Goal: Task Accomplishment & Management: Manage account settings

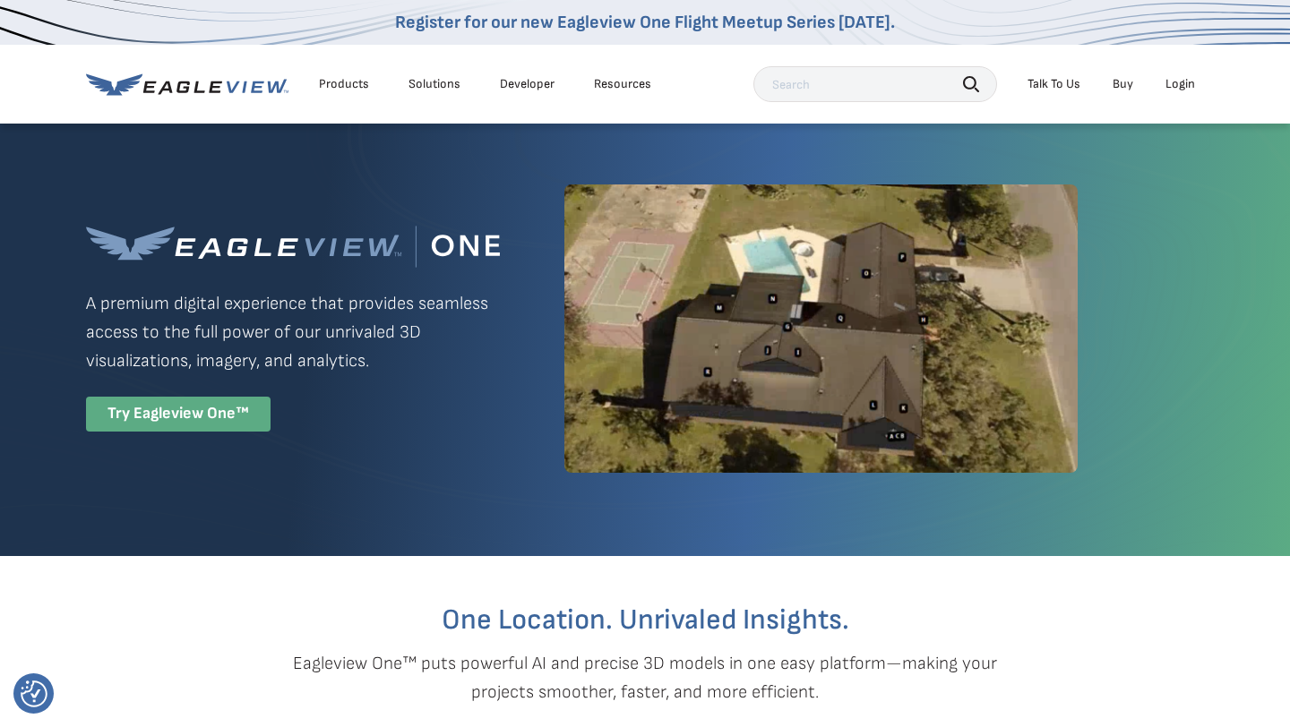
click at [185, 407] on div "Try Eagleview One™" at bounding box center [178, 414] width 185 height 35
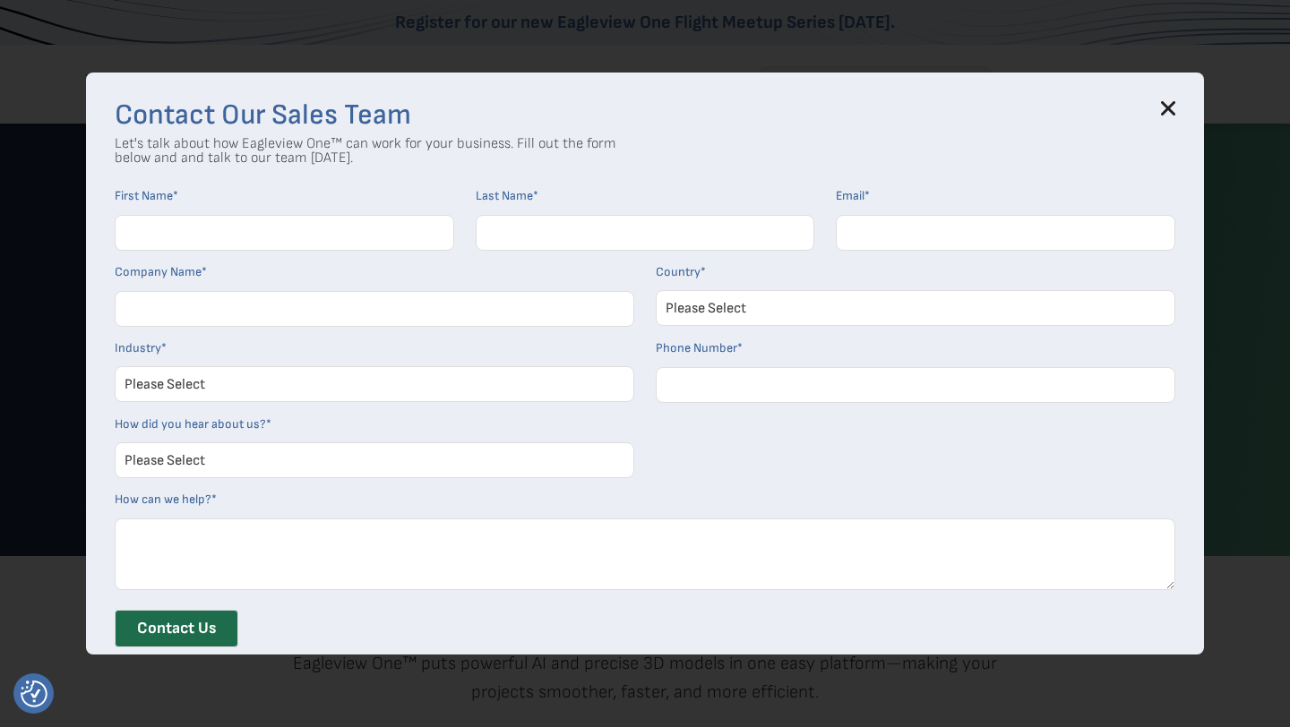
click at [1171, 113] on icon at bounding box center [1168, 108] width 14 height 14
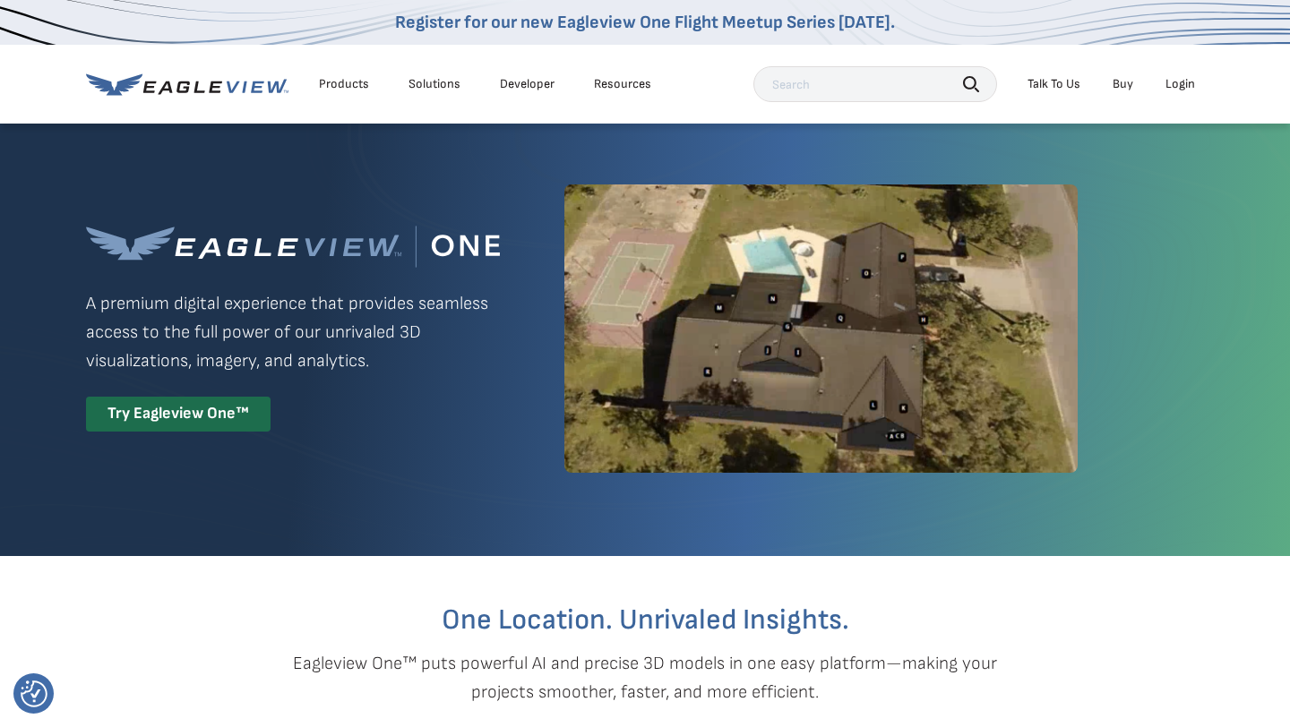
click at [1172, 89] on div "Login" at bounding box center [1180, 84] width 30 height 16
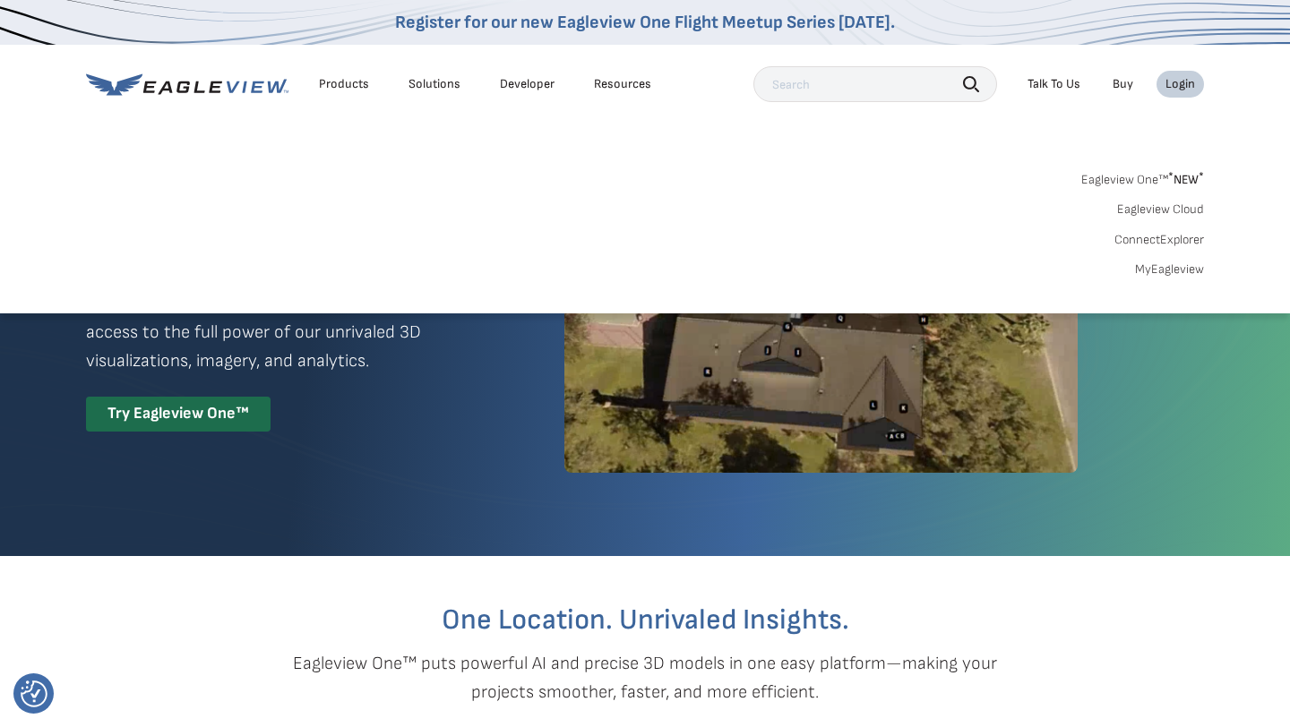
click at [1161, 271] on link "MyEagleview" at bounding box center [1169, 270] width 69 height 16
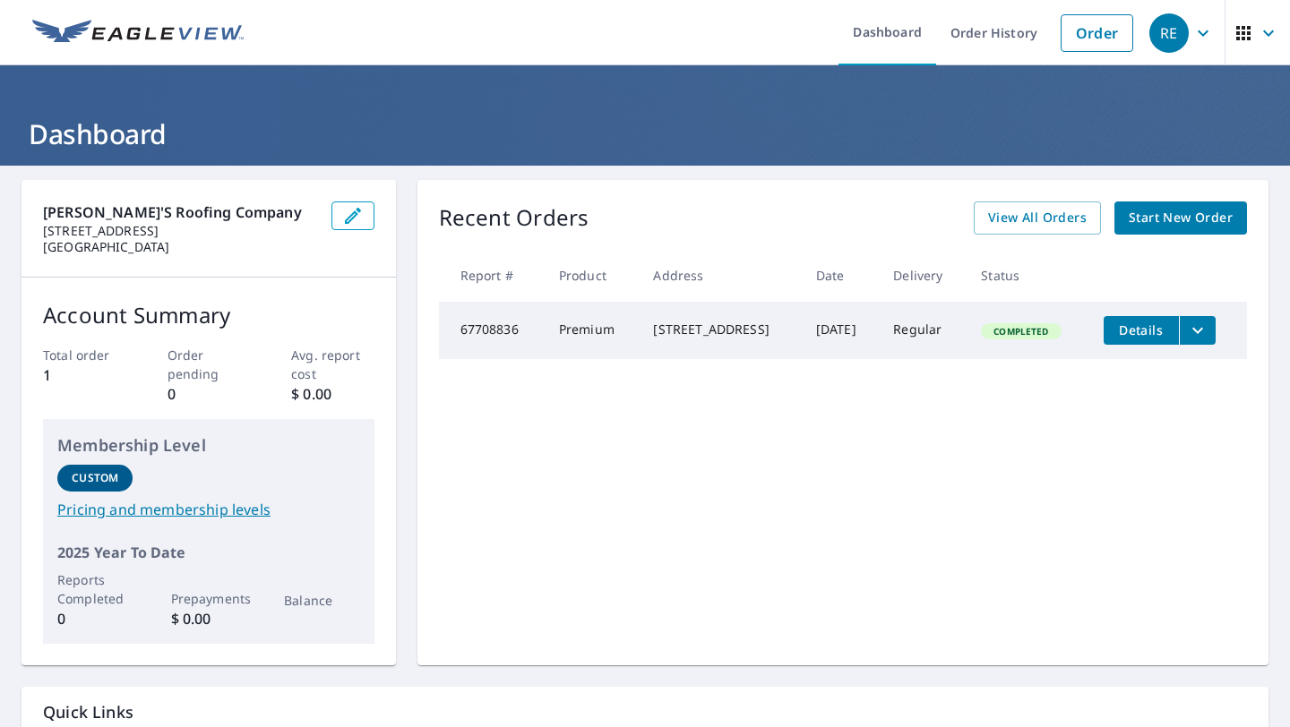
click at [1208, 333] on icon "filesDropdownBtn-67708836" at bounding box center [1197, 330] width 21 height 21
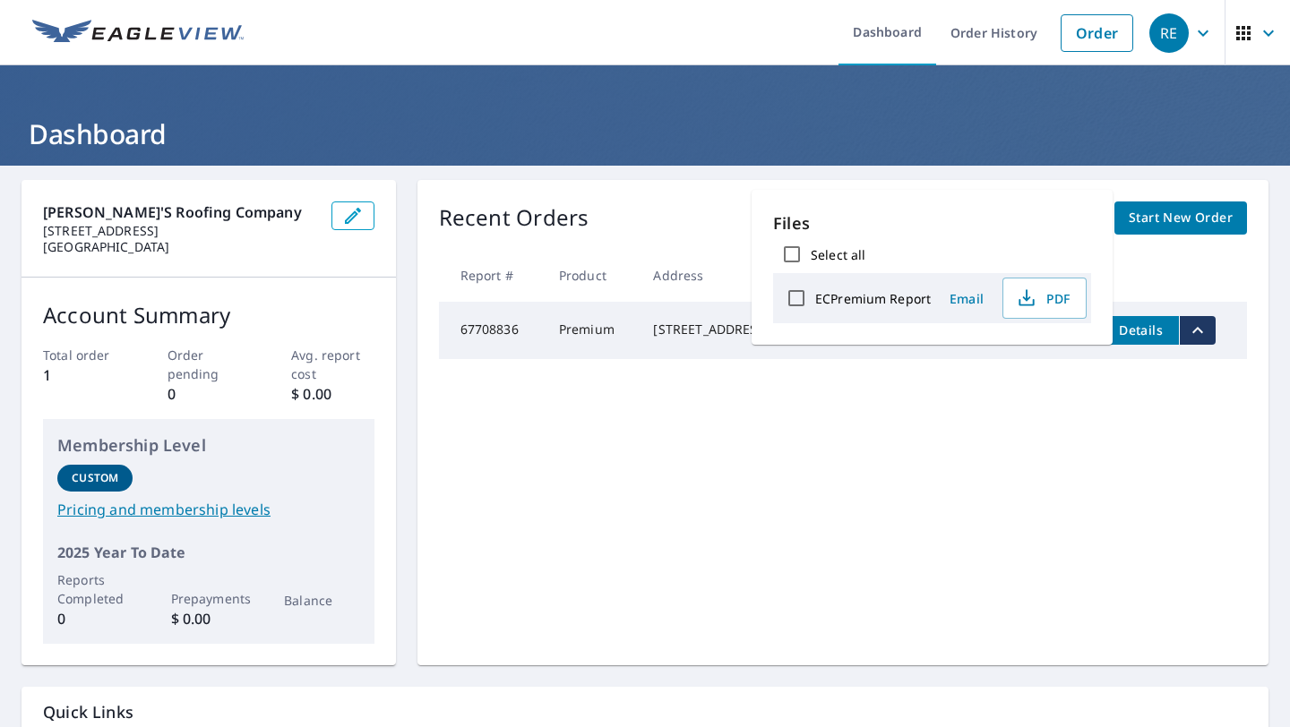
click at [677, 499] on div "Recent Orders View All Orders Start New Order Report # Product Address Date Del…" at bounding box center [842, 423] width 851 height 486
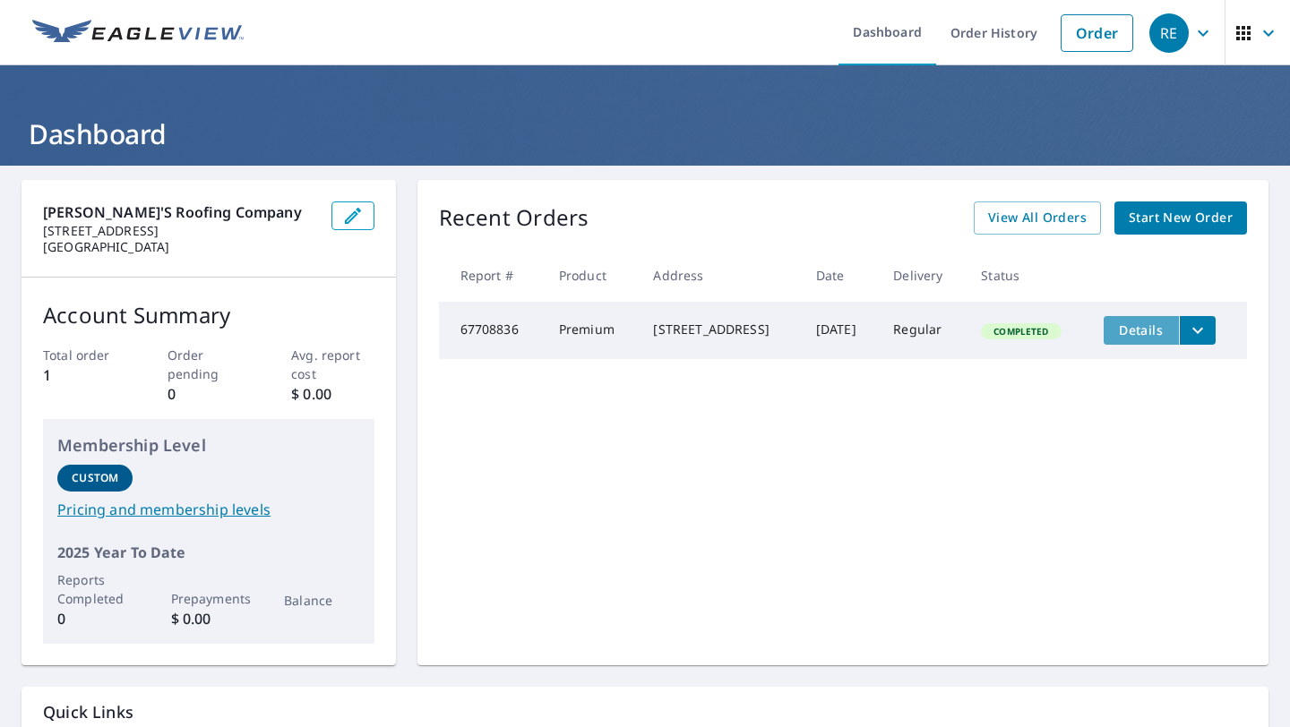
click at [1165, 323] on span "Details" at bounding box center [1141, 330] width 54 height 17
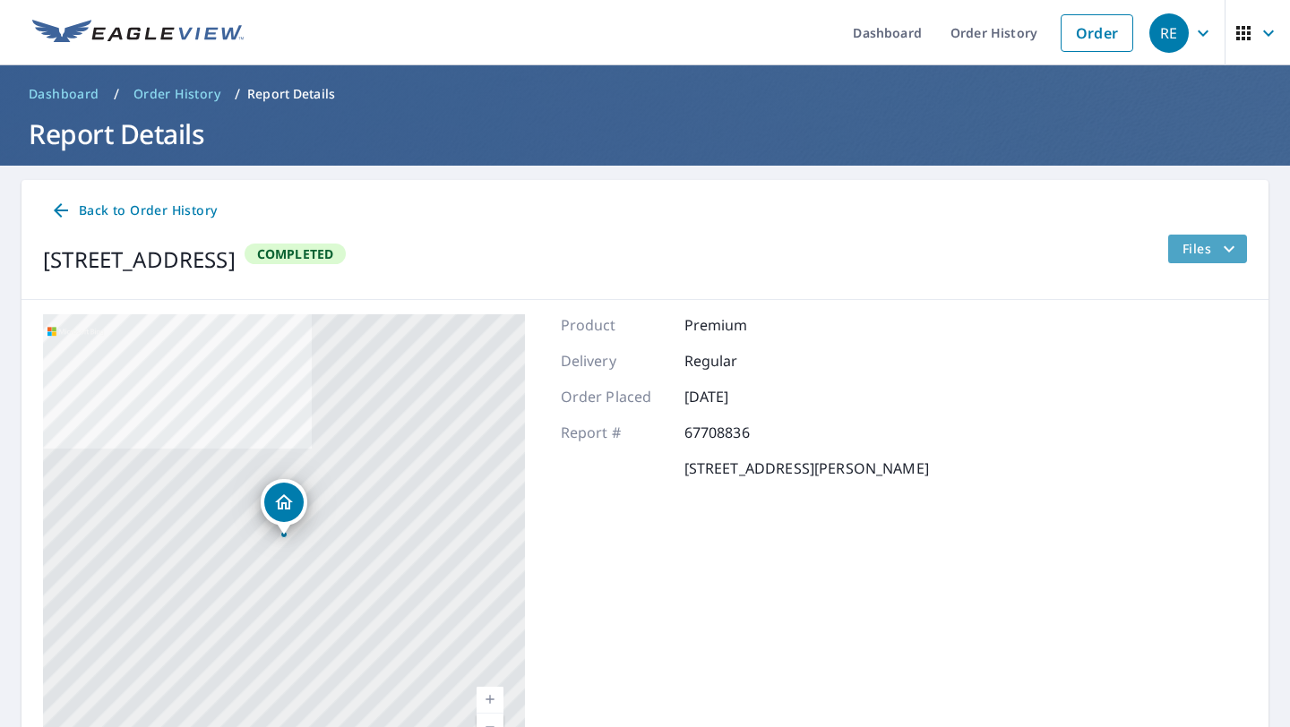
click at [1223, 236] on button "Files" at bounding box center [1207, 249] width 80 height 29
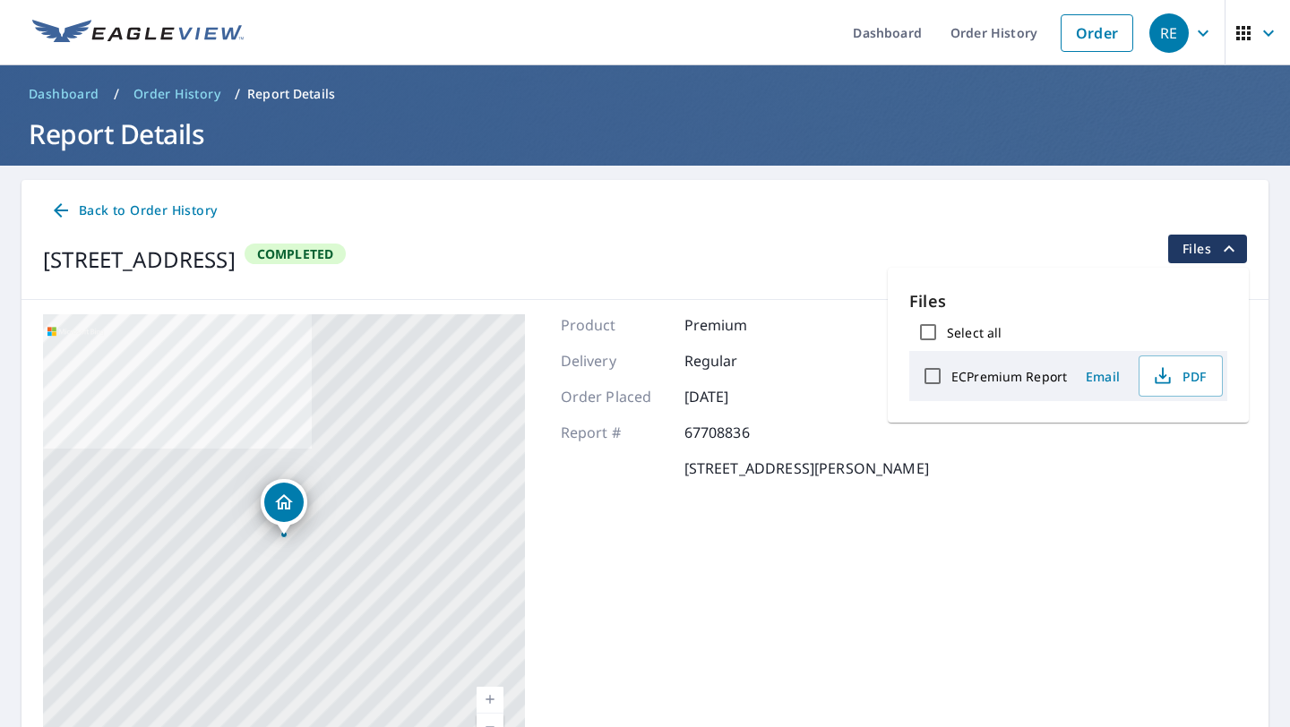
click at [1046, 381] on label "ECPremium Report" at bounding box center [1009, 376] width 116 height 17
click at [951, 381] on input "ECPremium Report" at bounding box center [933, 376] width 38 height 38
checkbox input "true"
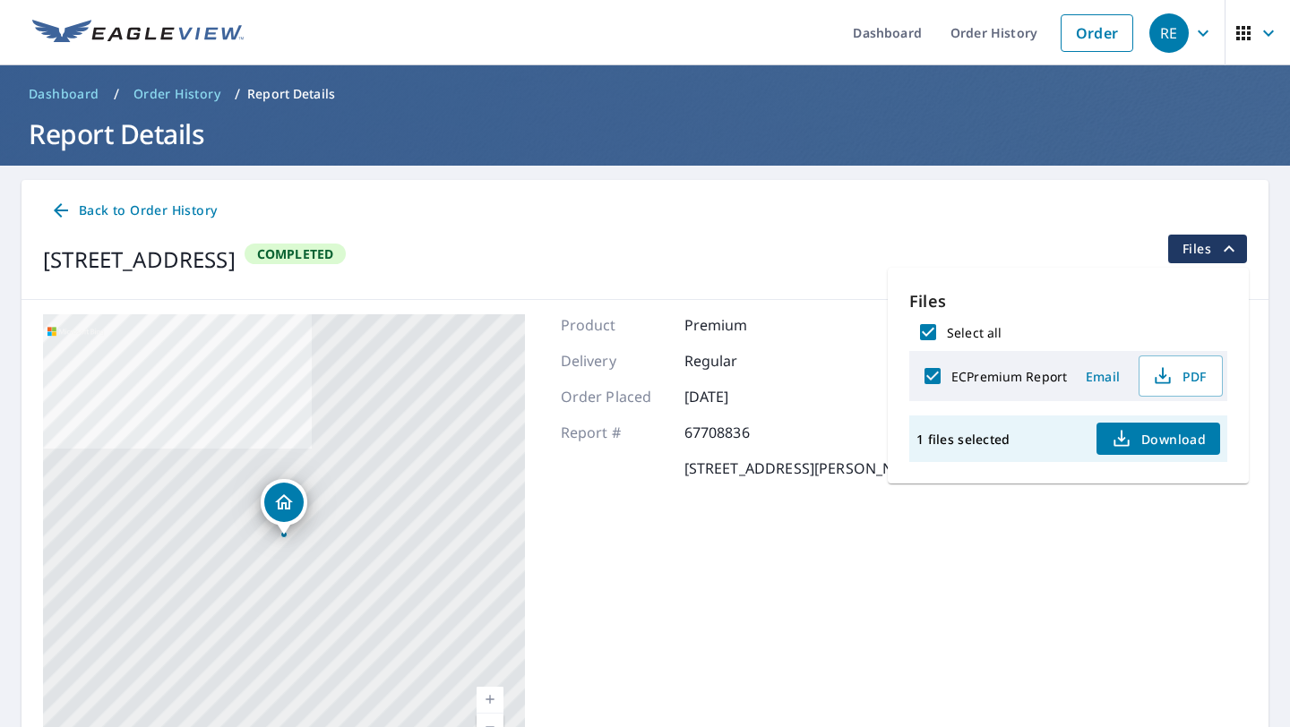
click at [855, 616] on div "Product Premium Delivery Regular Order Placed [DATE] Report # 67708836 [STREET_…" at bounding box center [745, 538] width 368 height 448
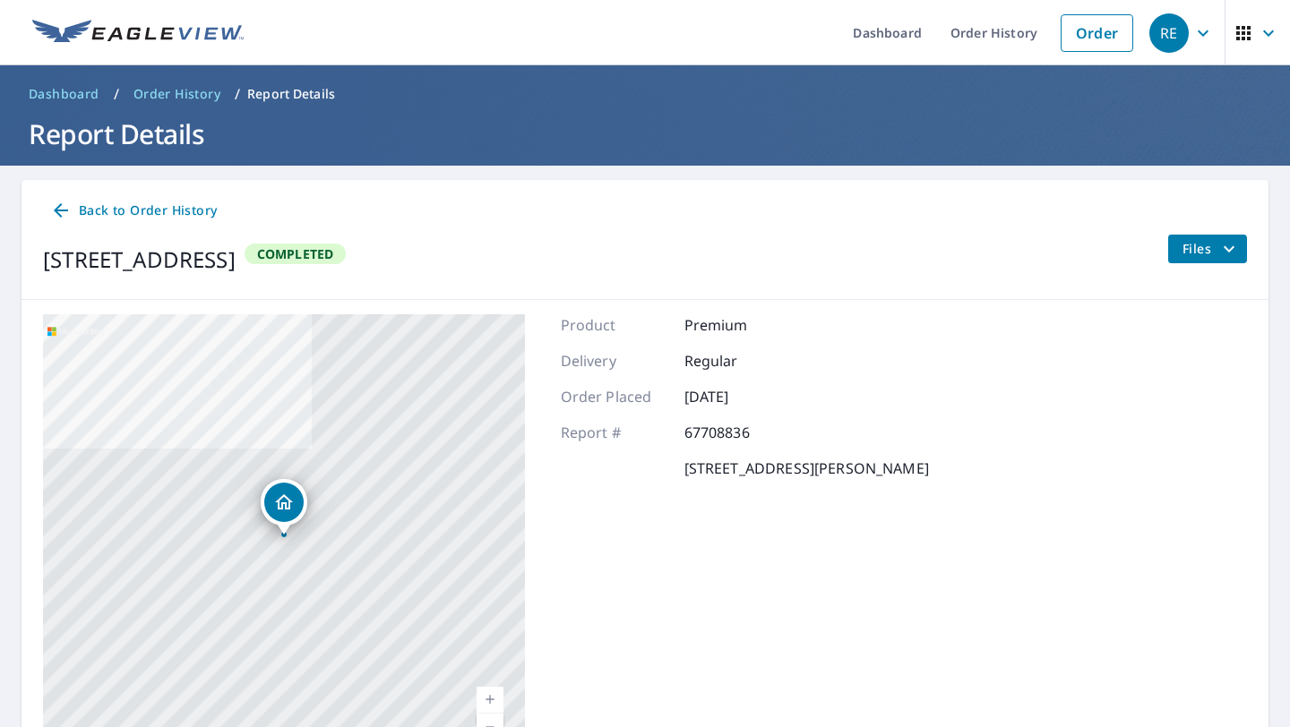
click at [186, 218] on span "Back to Order History" at bounding box center [133, 211] width 167 height 22
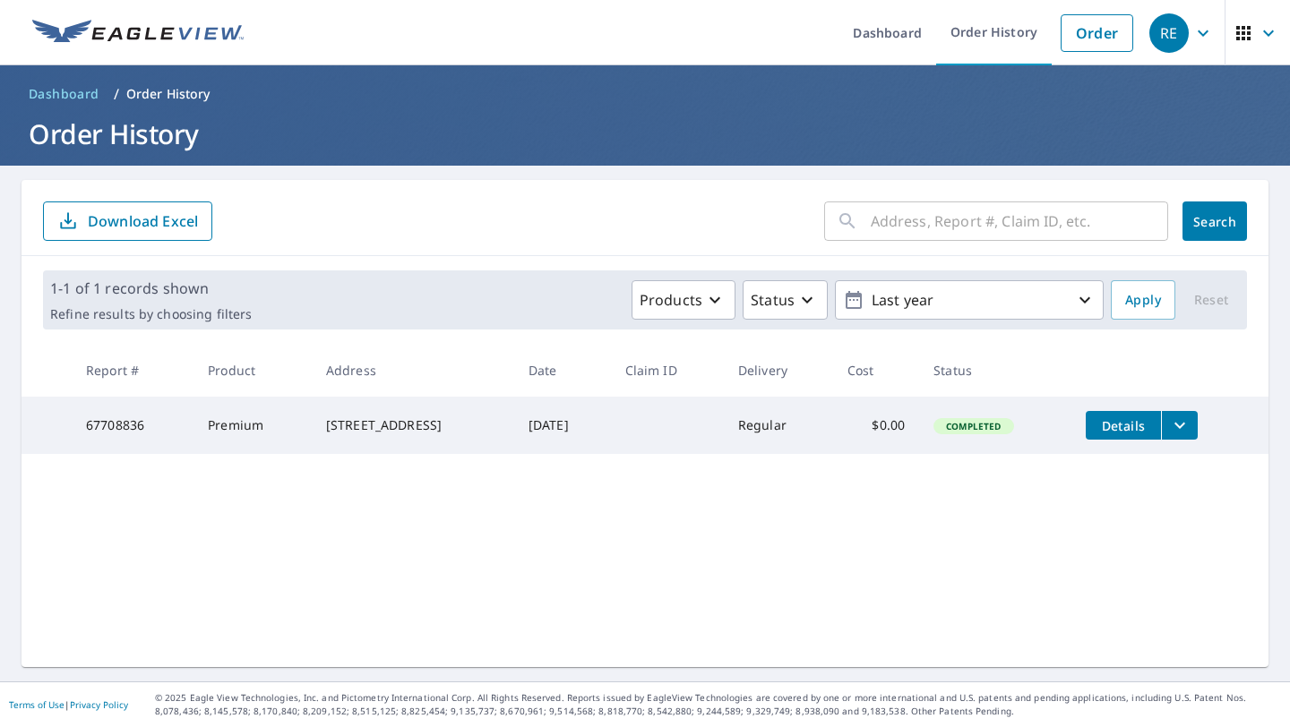
click at [1185, 426] on icon "filesDropdownBtn-67708836" at bounding box center [1179, 426] width 11 height 6
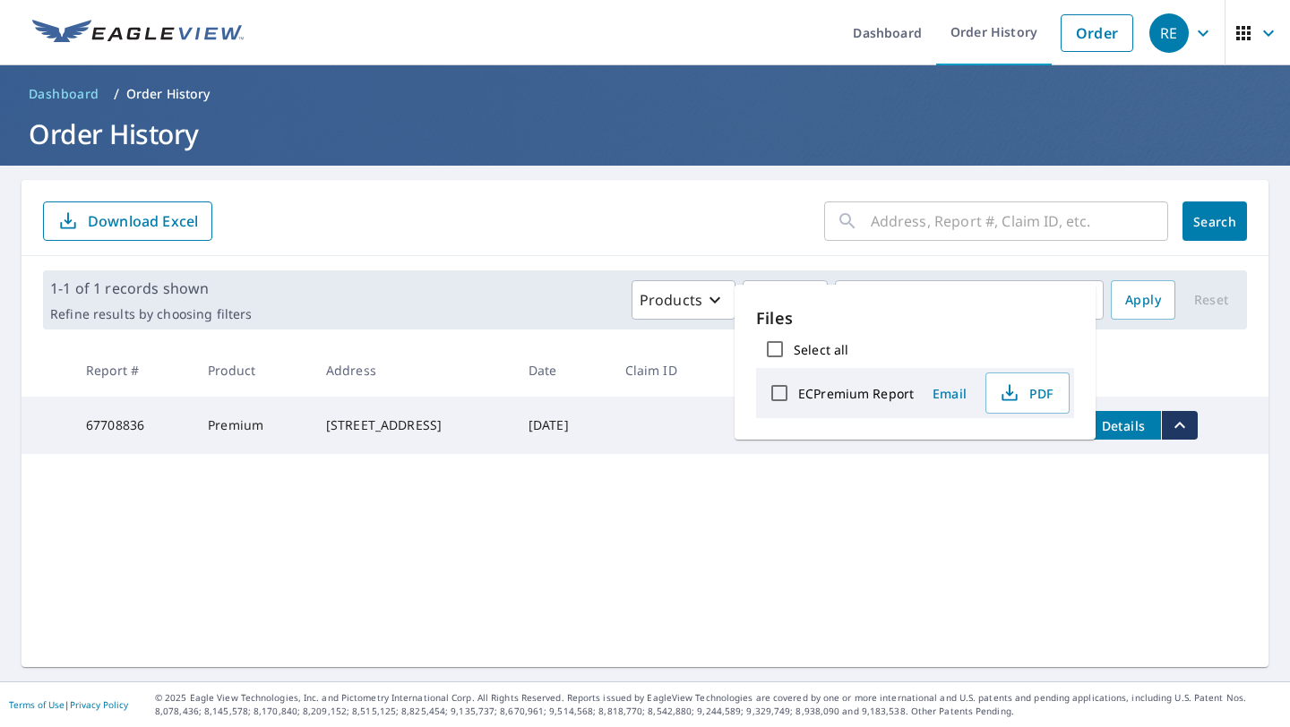
click at [947, 335] on div "Select all" at bounding box center [915, 350] width 318 height 38
click at [893, 43] on link "Dashboard" at bounding box center [887, 32] width 98 height 65
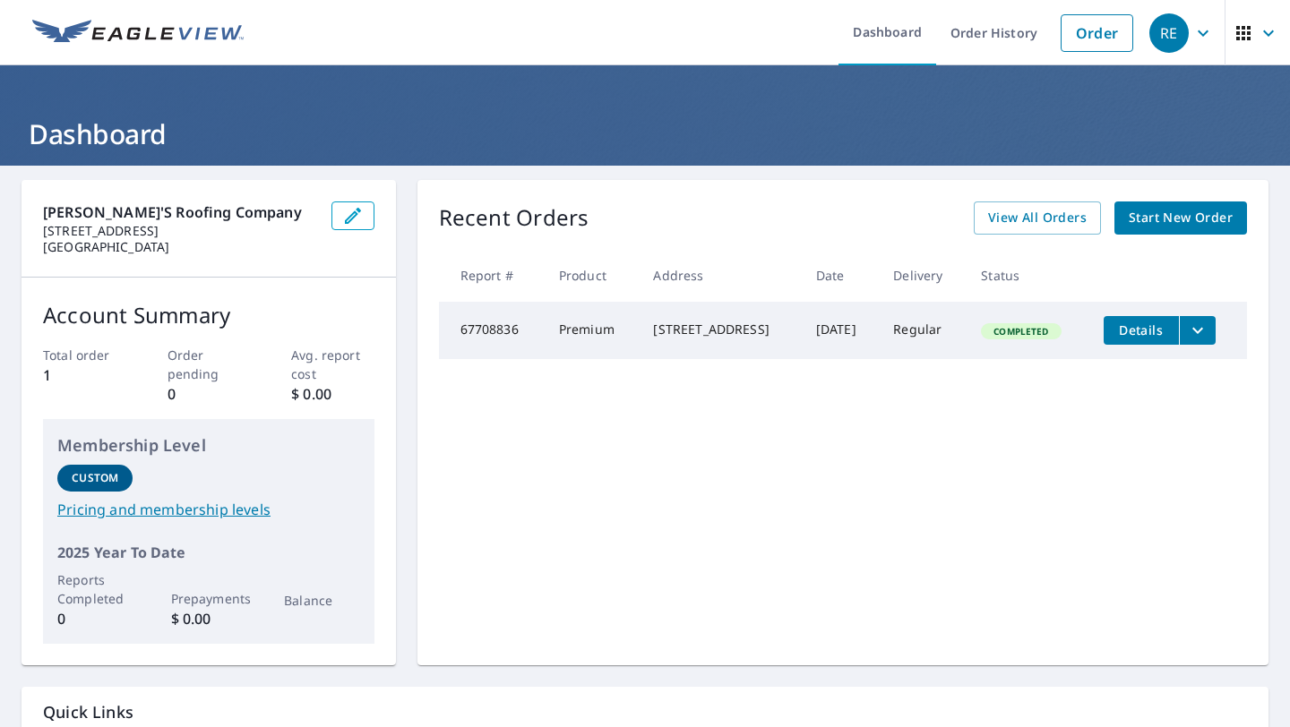
click at [697, 337] on div "[STREET_ADDRESS]" at bounding box center [719, 330] width 133 height 18
click at [1208, 326] on icon "filesDropdownBtn-67708836" at bounding box center [1197, 330] width 21 height 21
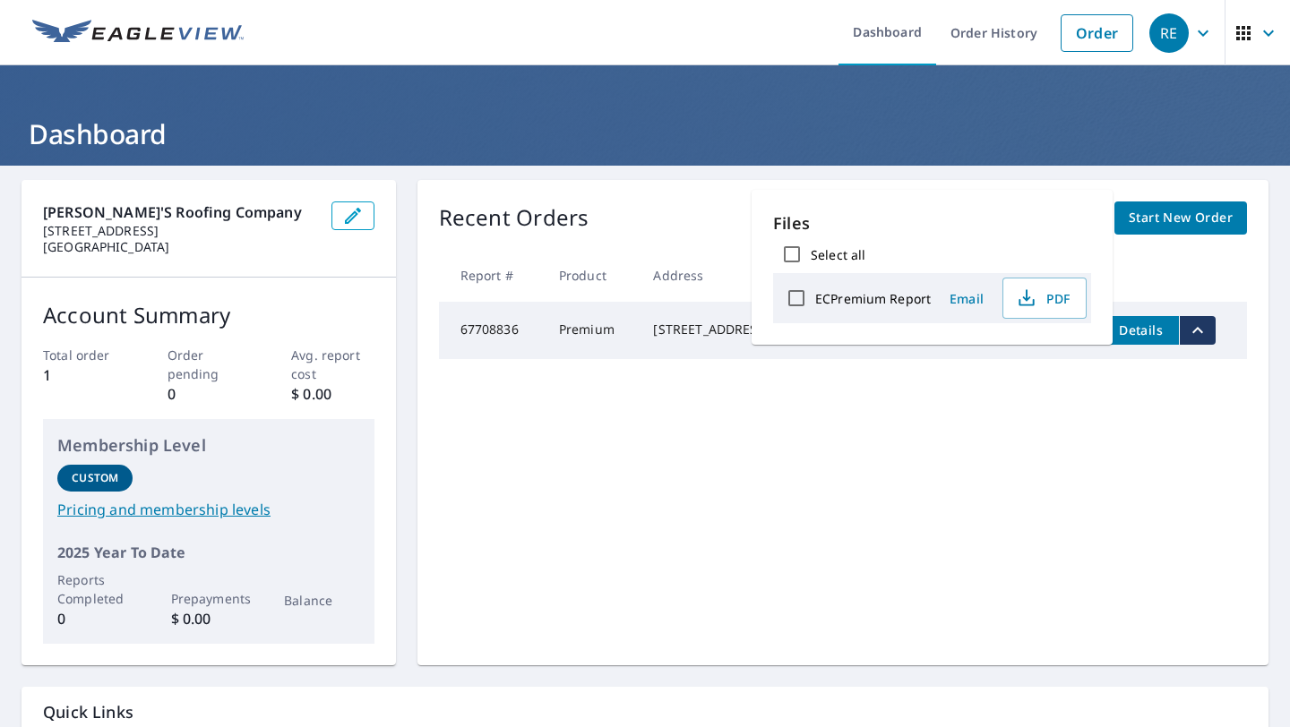
click at [1208, 326] on icon "filesDropdownBtn-67708836" at bounding box center [1197, 330] width 21 height 21
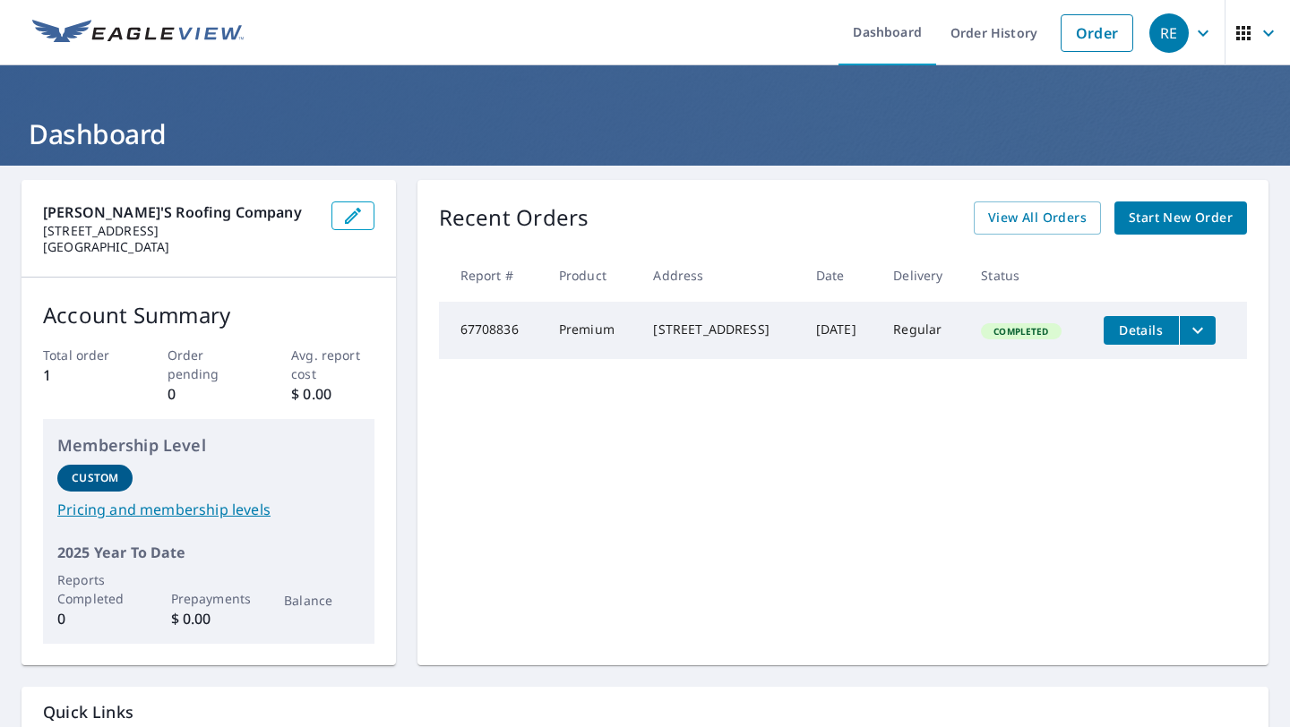
click at [1165, 327] on span "Details" at bounding box center [1141, 330] width 54 height 17
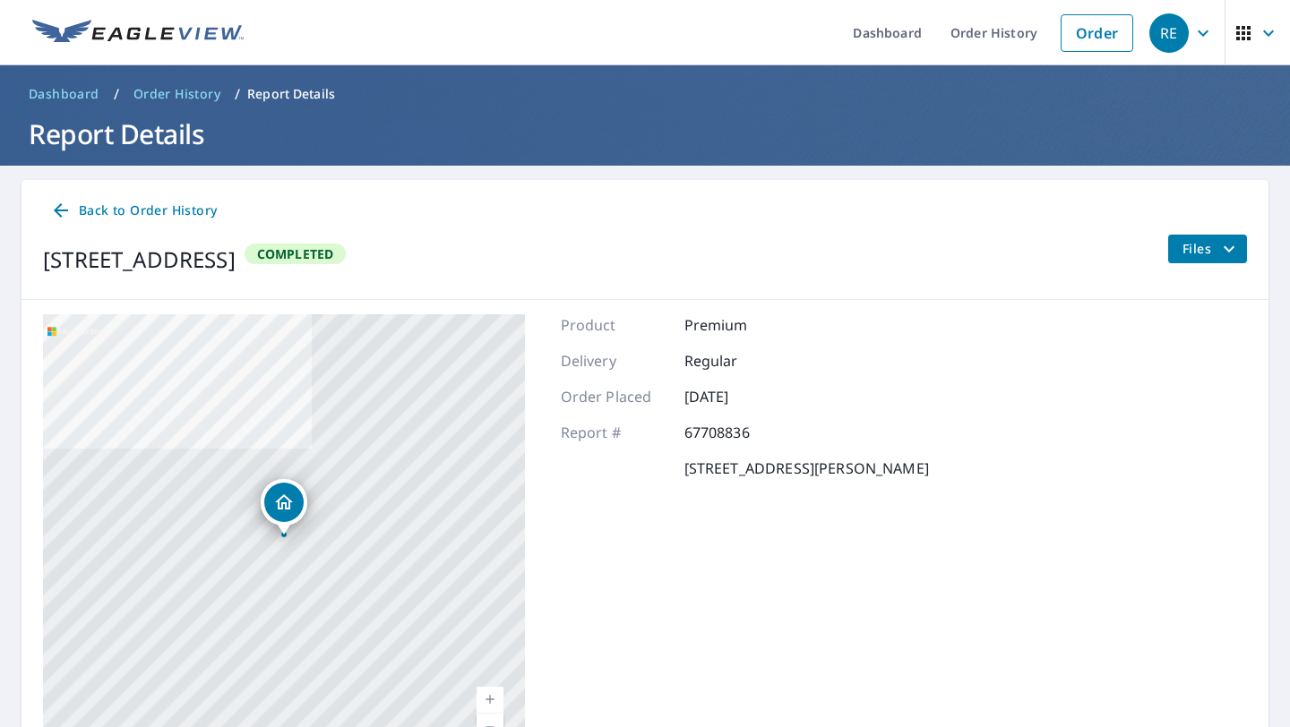
scroll to position [108, 0]
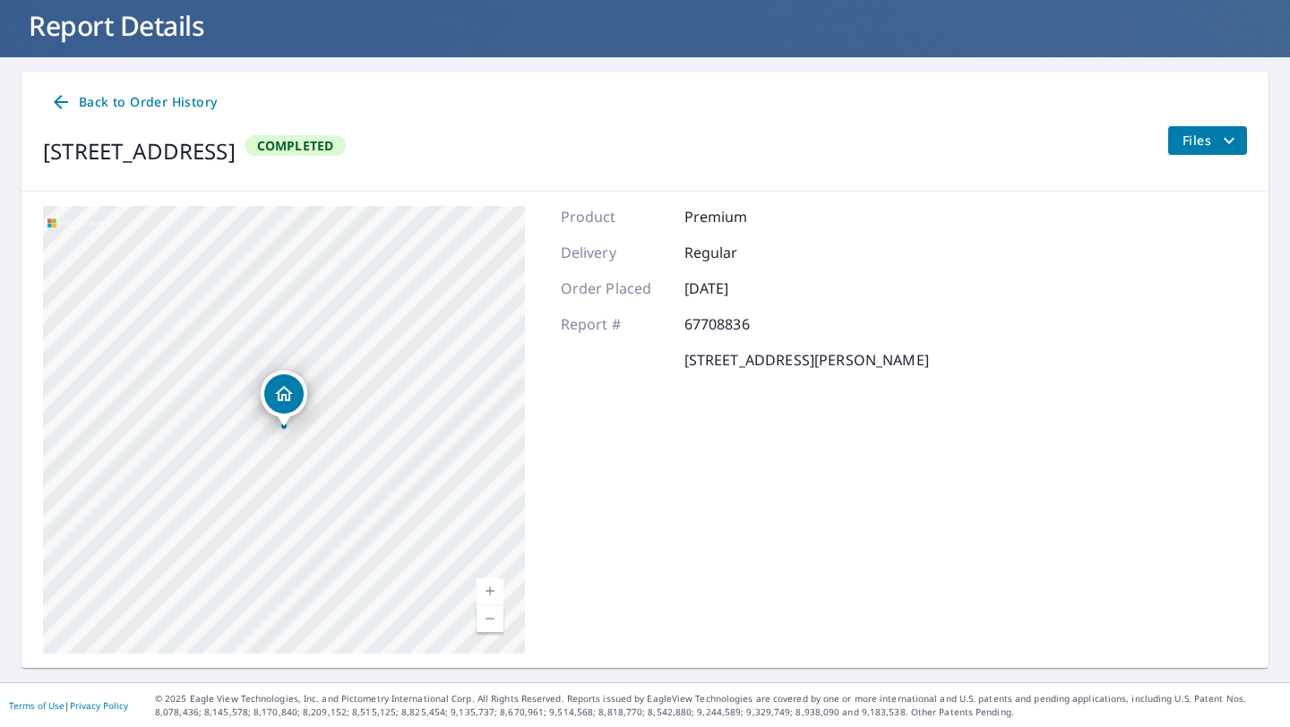
click at [114, 98] on span "Back to Order History" at bounding box center [133, 102] width 167 height 22
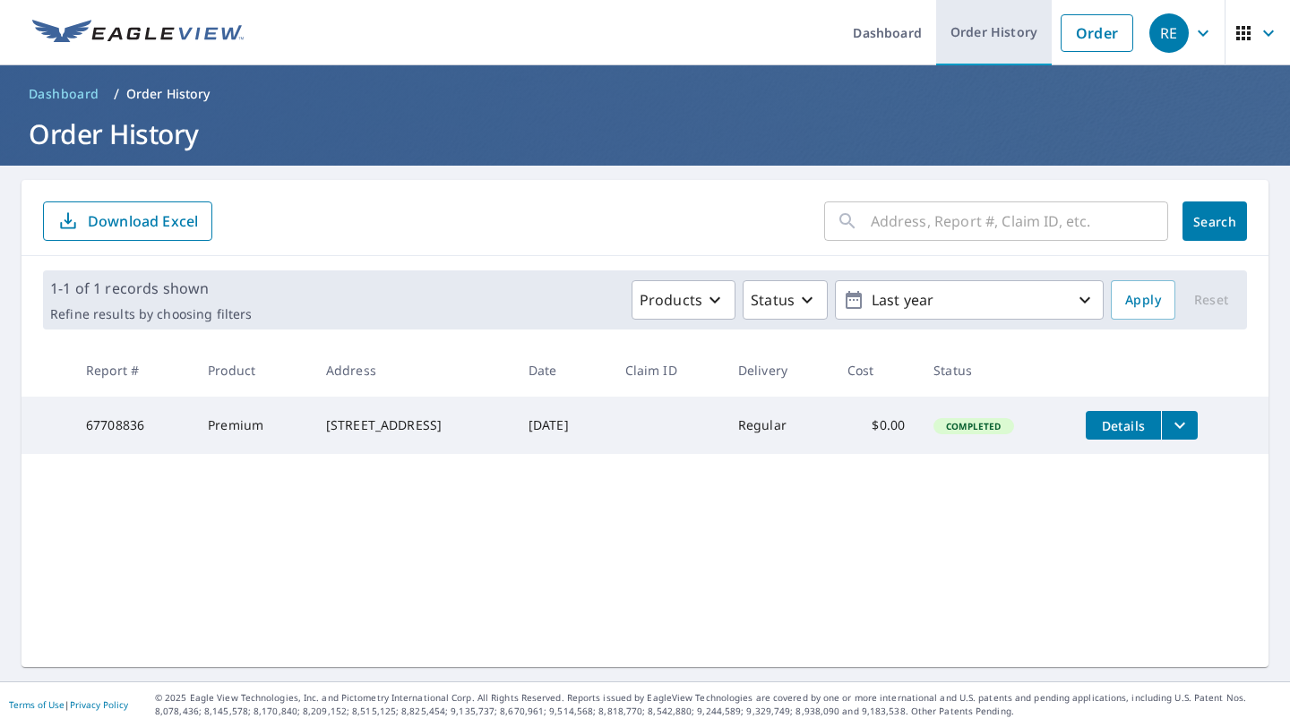
click at [987, 29] on link "Order History" at bounding box center [994, 32] width 116 height 65
click at [1098, 30] on link "Order" at bounding box center [1097, 33] width 73 height 38
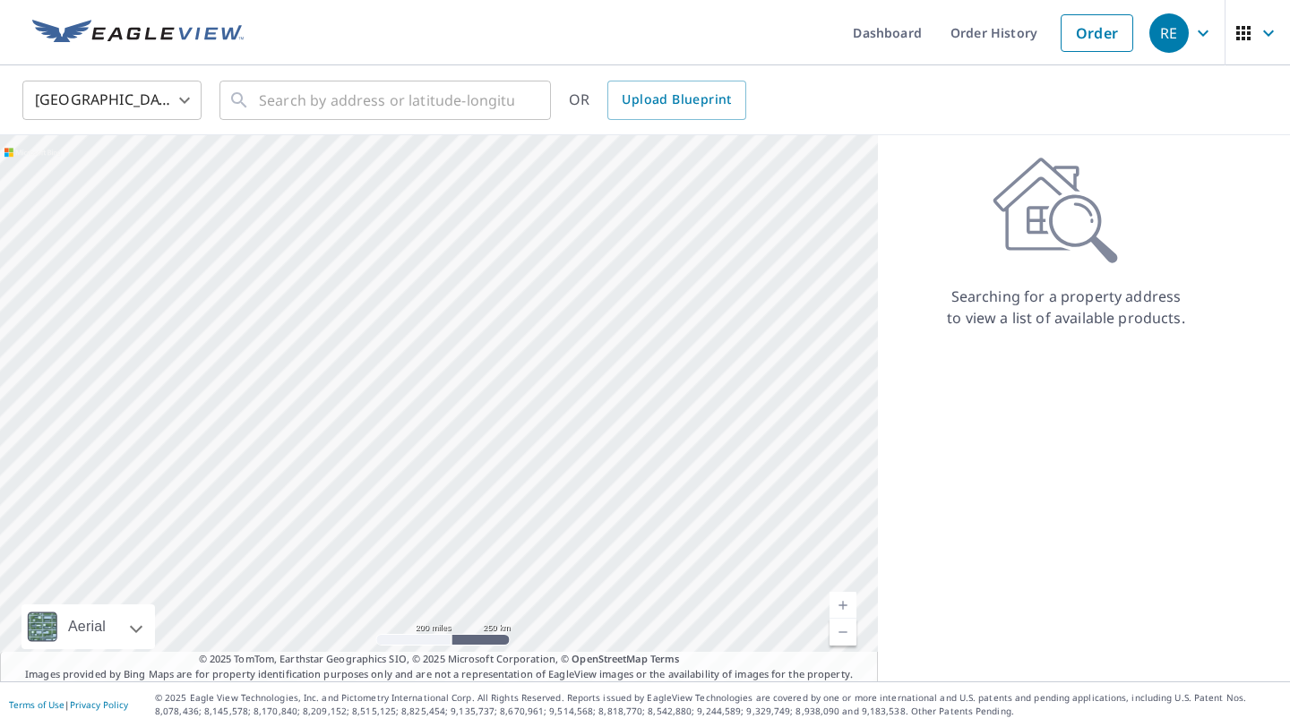
click at [1187, 45] on div "RE" at bounding box center [1168, 32] width 39 height 39
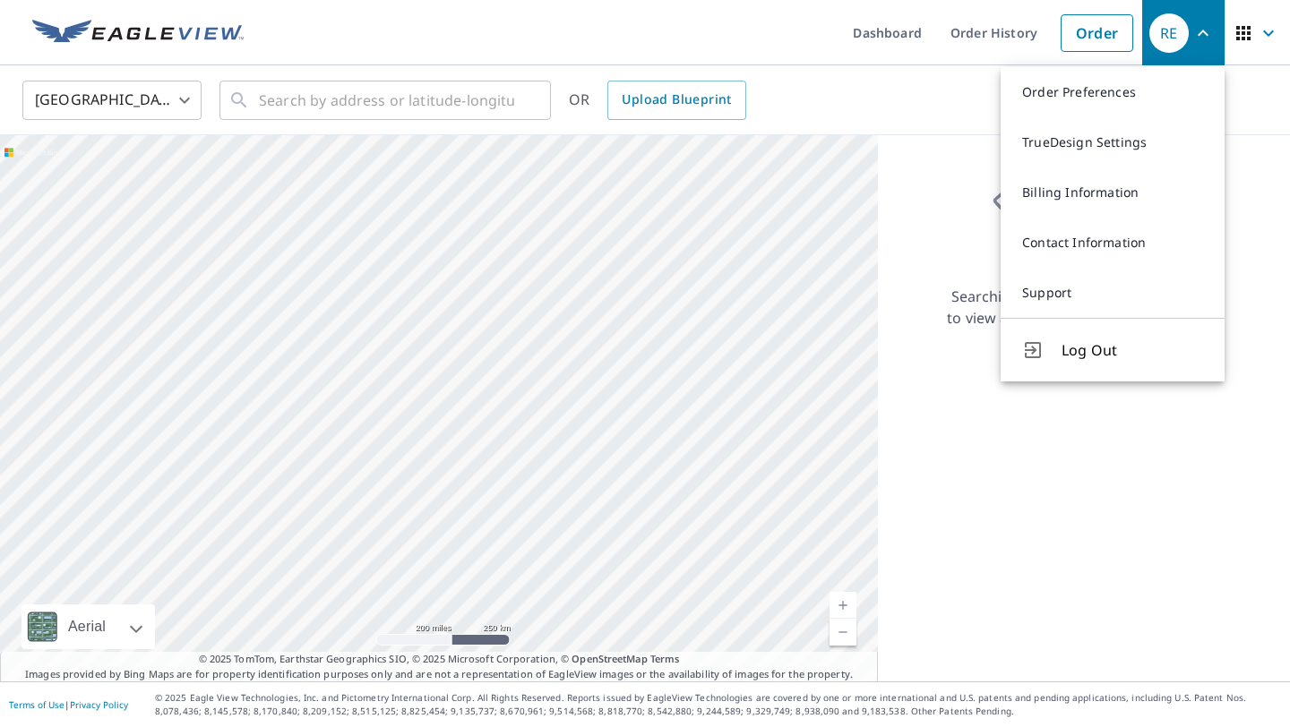
click at [1268, 32] on icon "button" at bounding box center [1268, 32] width 21 height 21
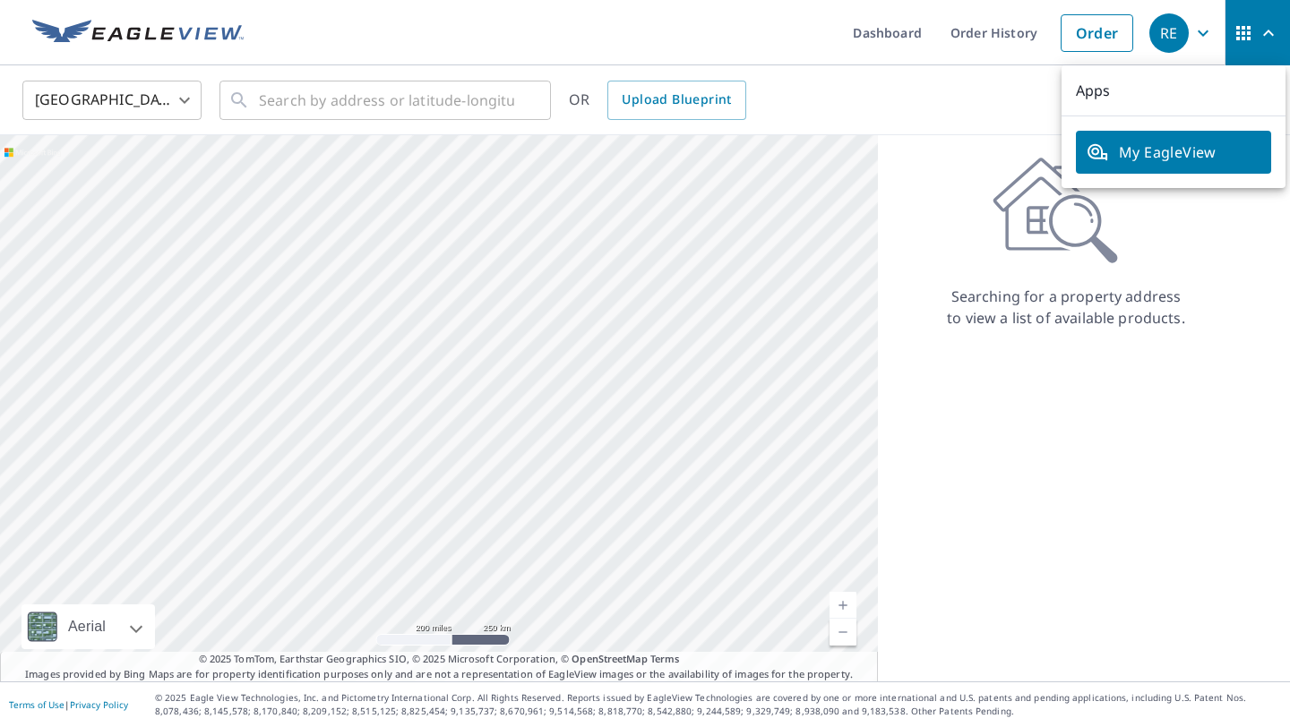
click at [1205, 29] on icon "button" at bounding box center [1202, 32] width 21 height 21
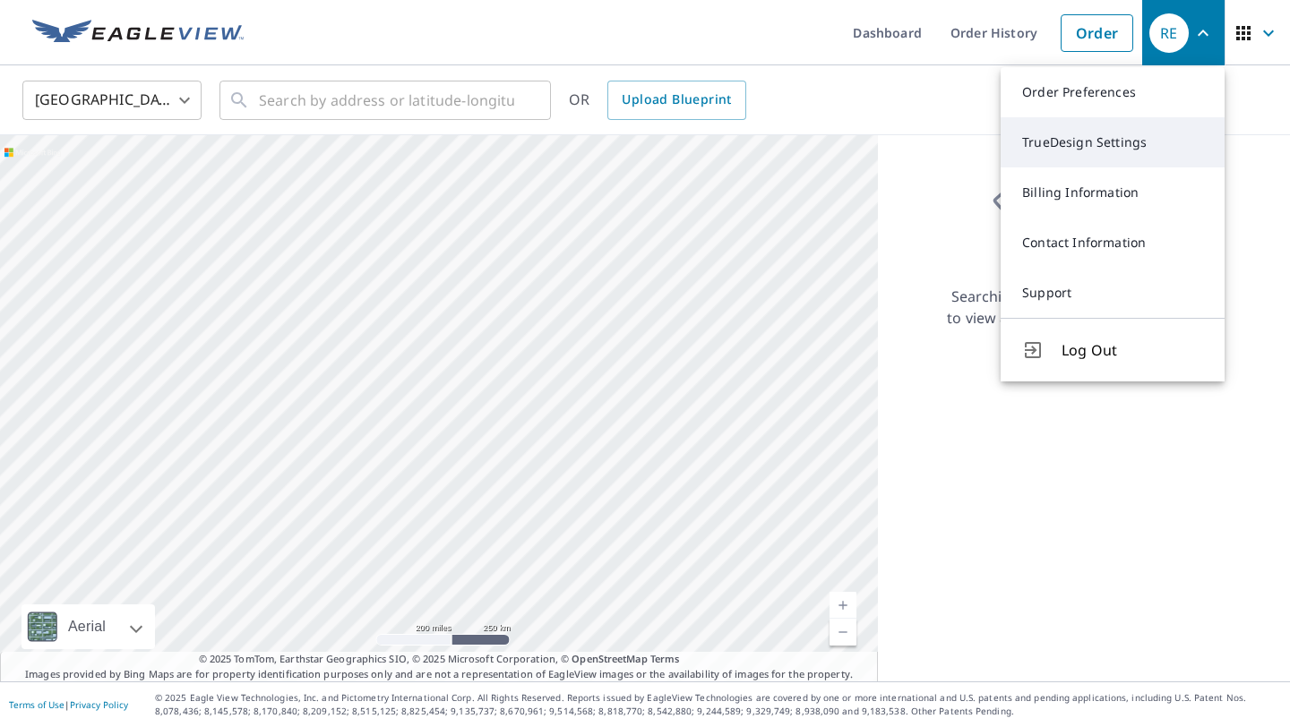
click at [1146, 145] on link "TrueDesign Settings" at bounding box center [1113, 142] width 224 height 50
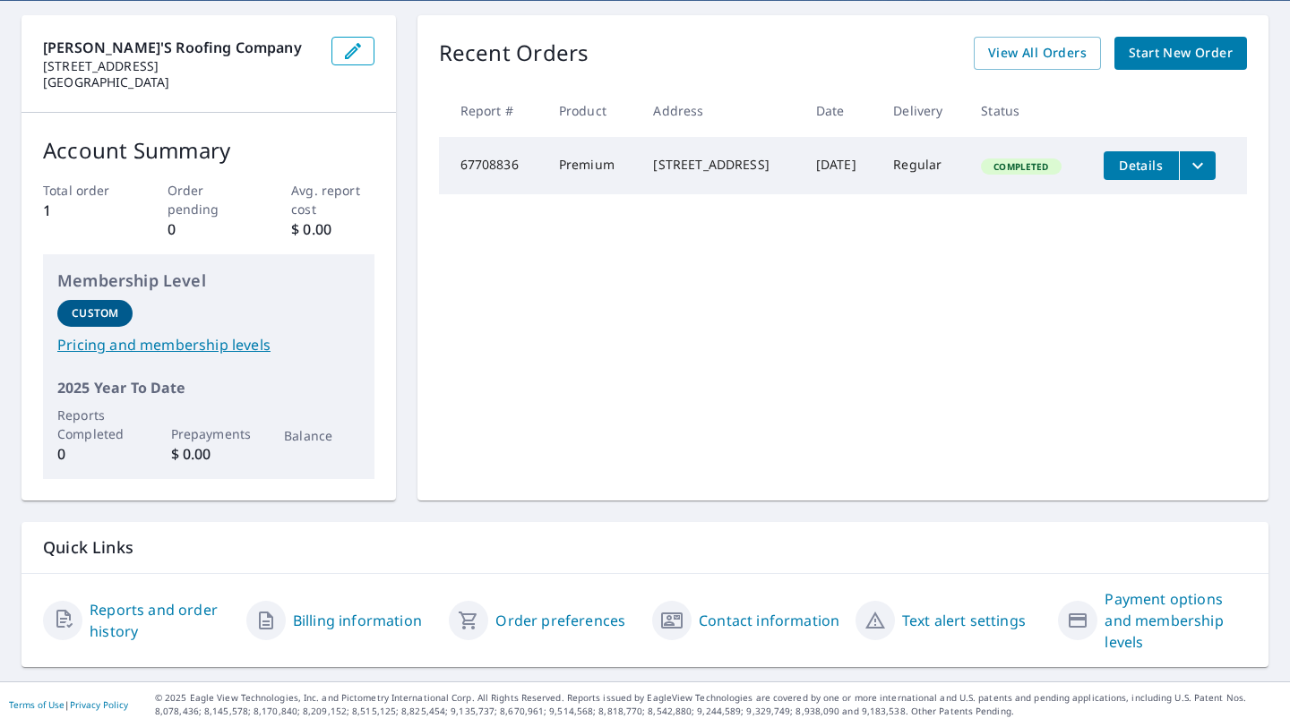
scroll to position [164, 0]
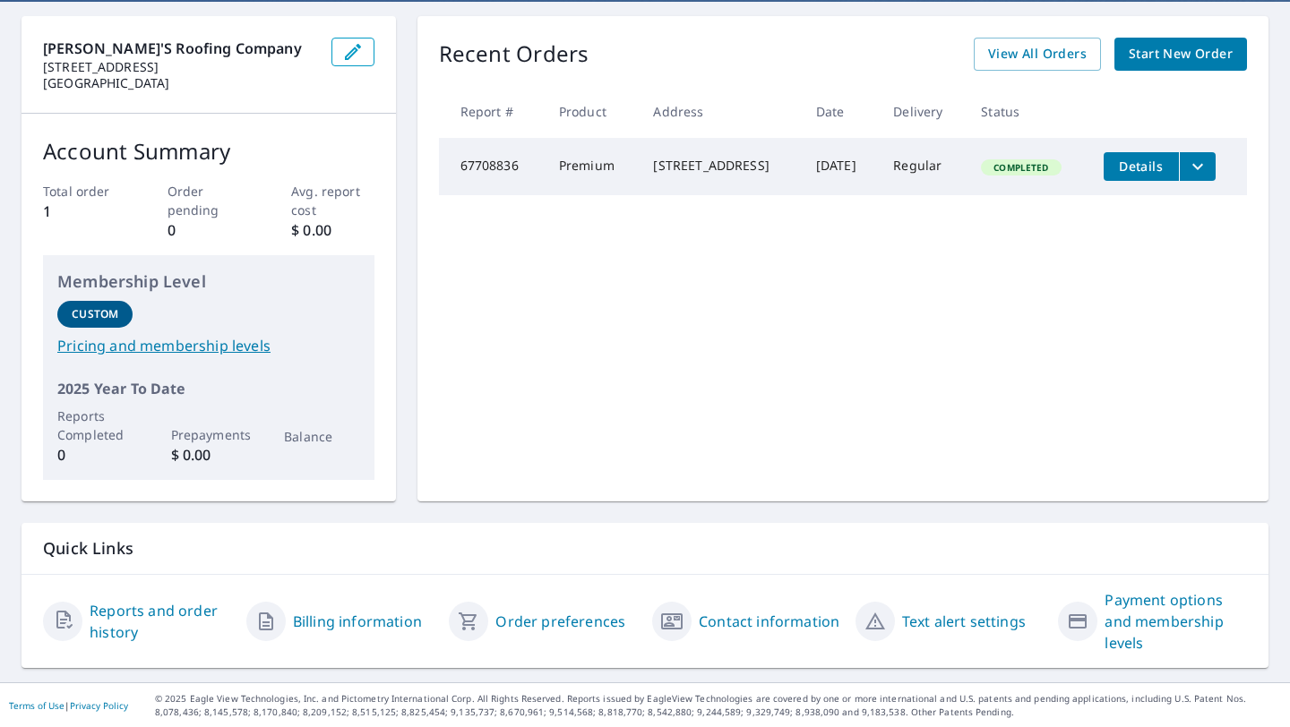
click at [950, 617] on link "Text alert settings" at bounding box center [964, 621] width 124 height 21
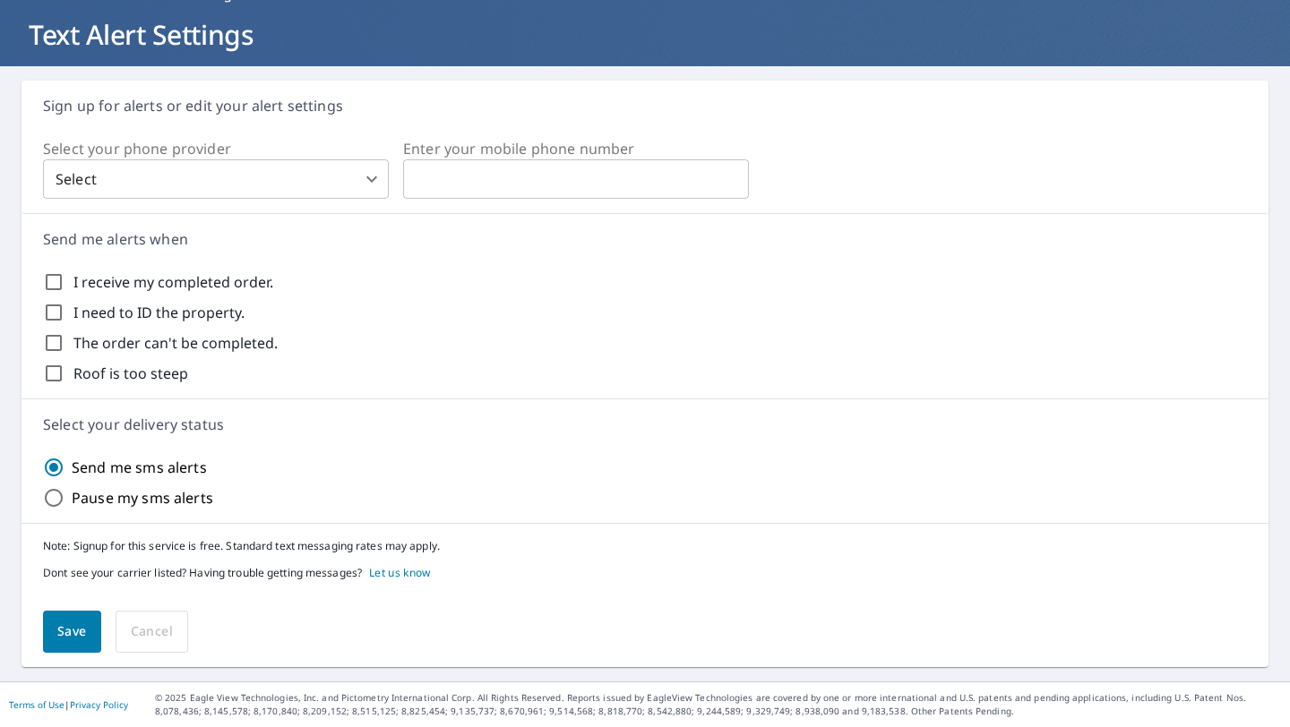
scroll to position [99, 0]
click at [56, 283] on input "I receive my completed order." at bounding box center [53, 282] width 21 height 21
checkbox input "true"
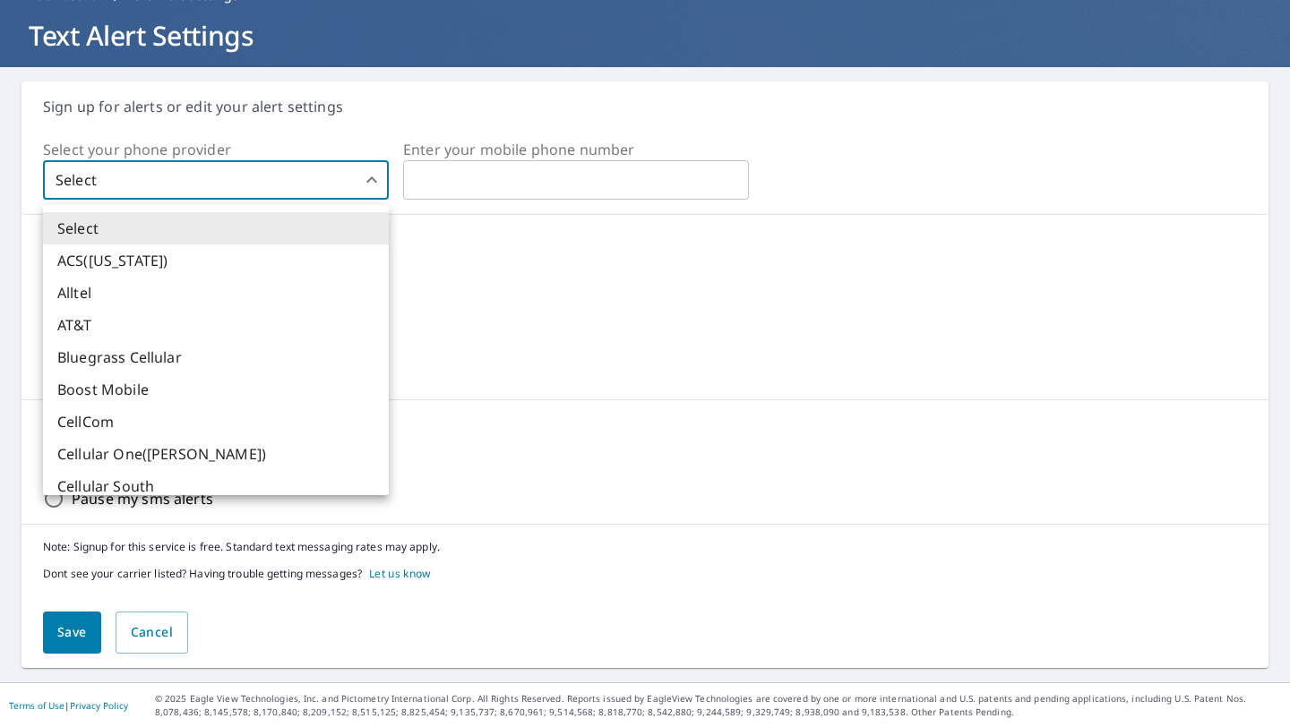
click at [188, 169] on body "RE RE Dashboard Order History Order RE Dashboard / Text Alert Settings Text Ale…" at bounding box center [645, 363] width 1290 height 727
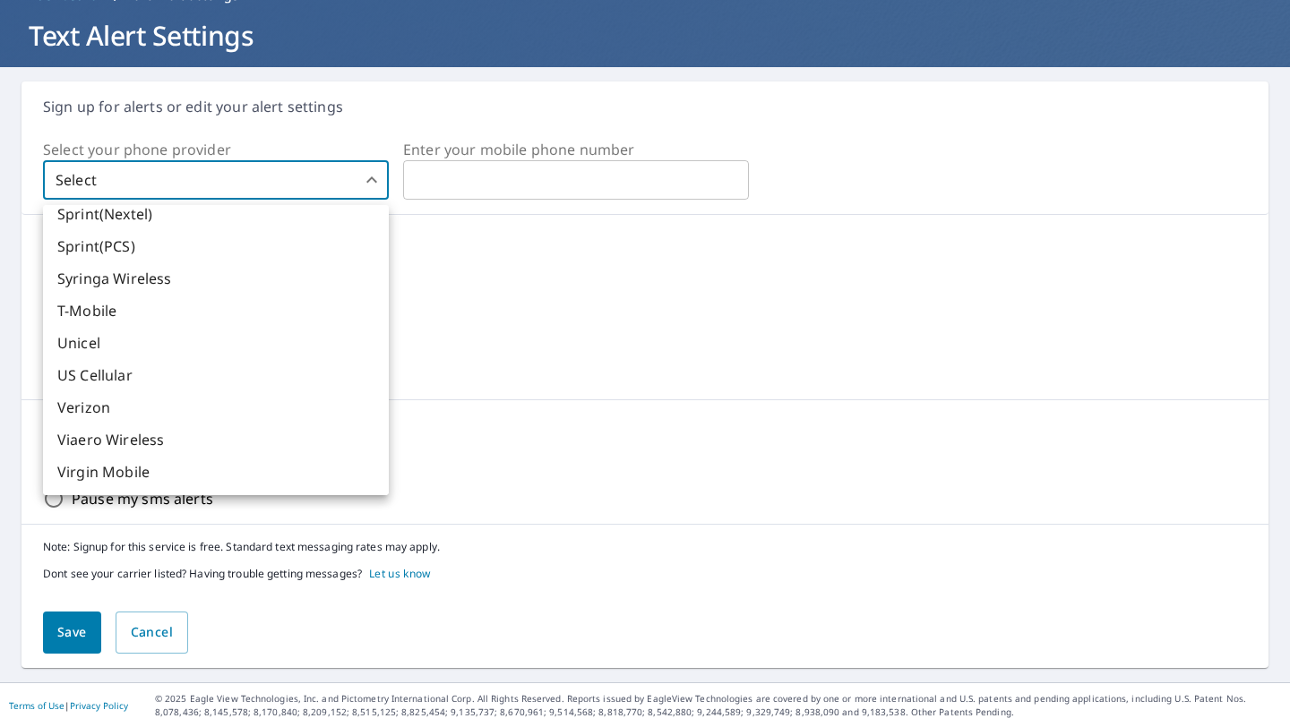
click at [146, 407] on li "Verizon" at bounding box center [216, 407] width 346 height 32
type input "24"
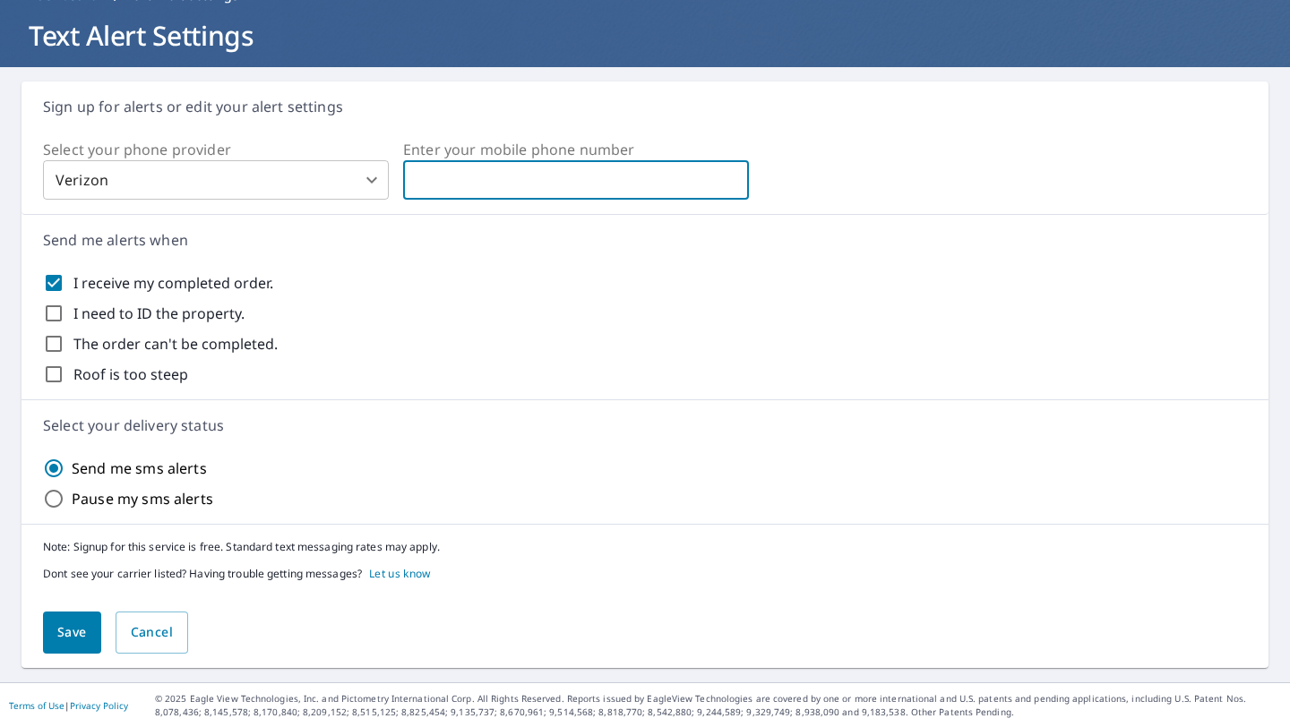
click at [460, 181] on input "text" at bounding box center [576, 180] width 346 height 36
type input "202-210-1942"
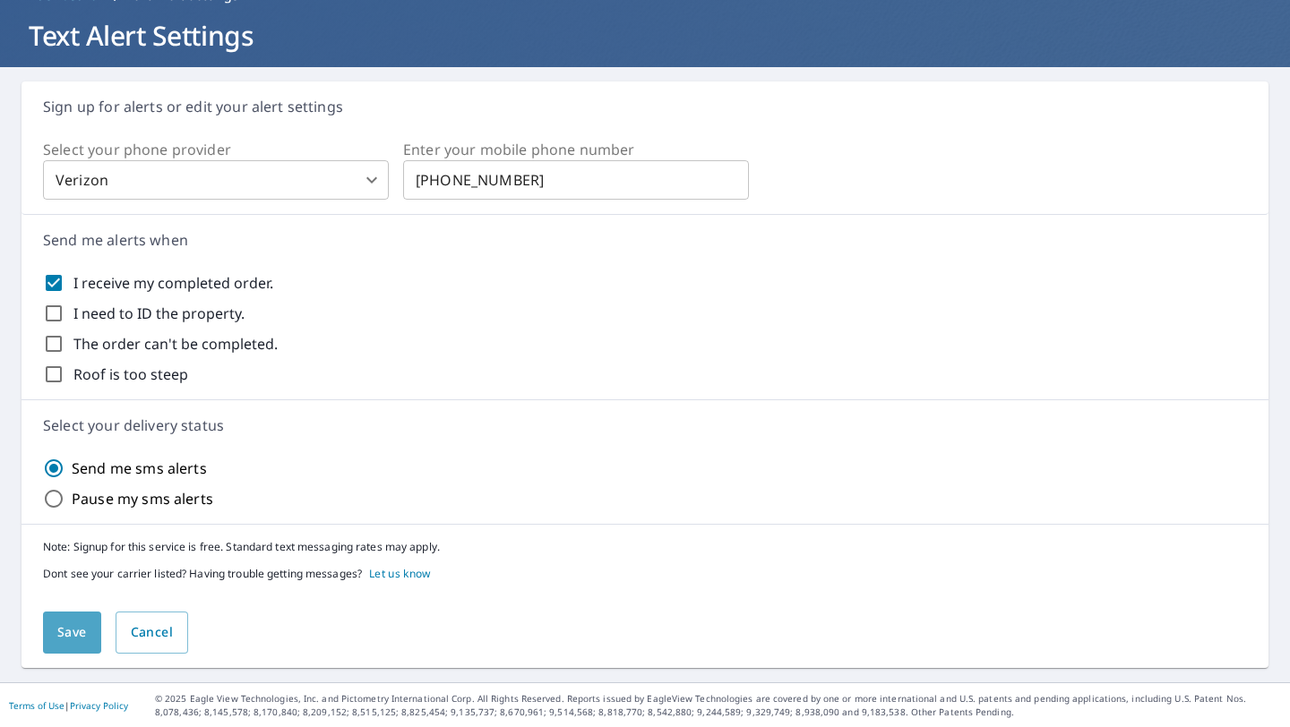
click at [73, 634] on span "Save" at bounding box center [72, 633] width 30 height 22
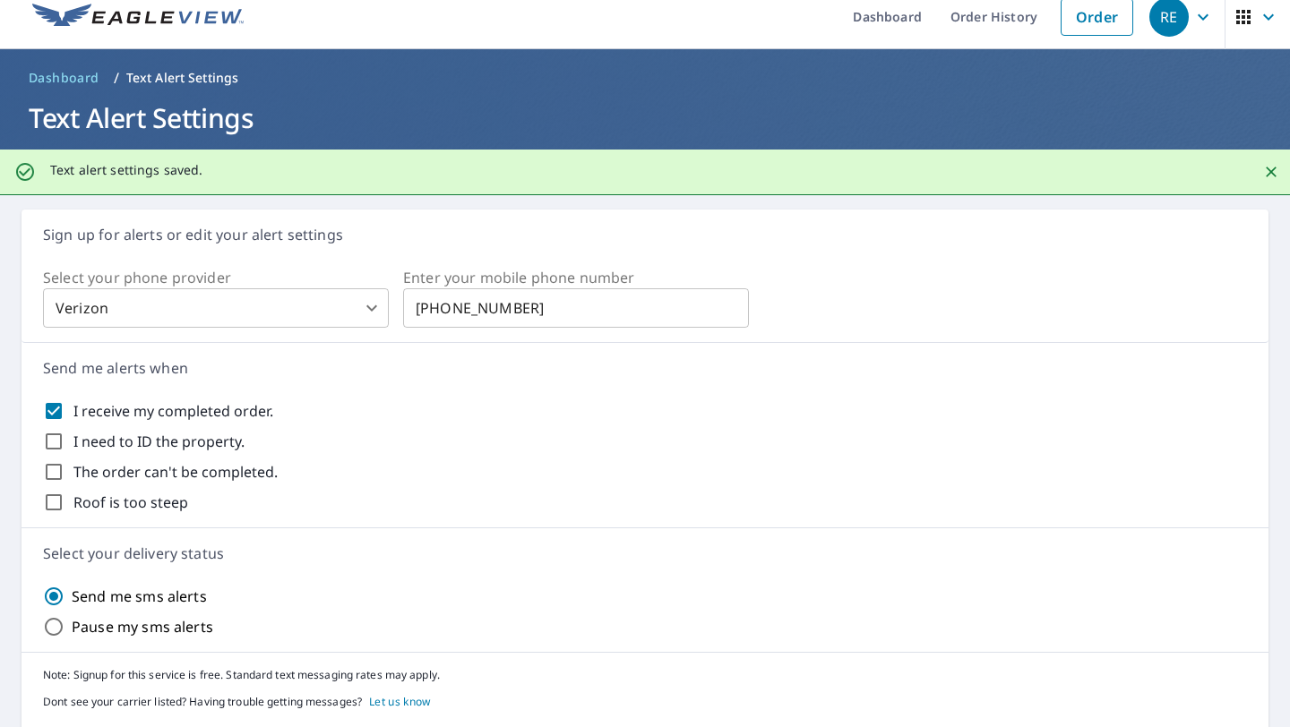
scroll to position [0, 0]
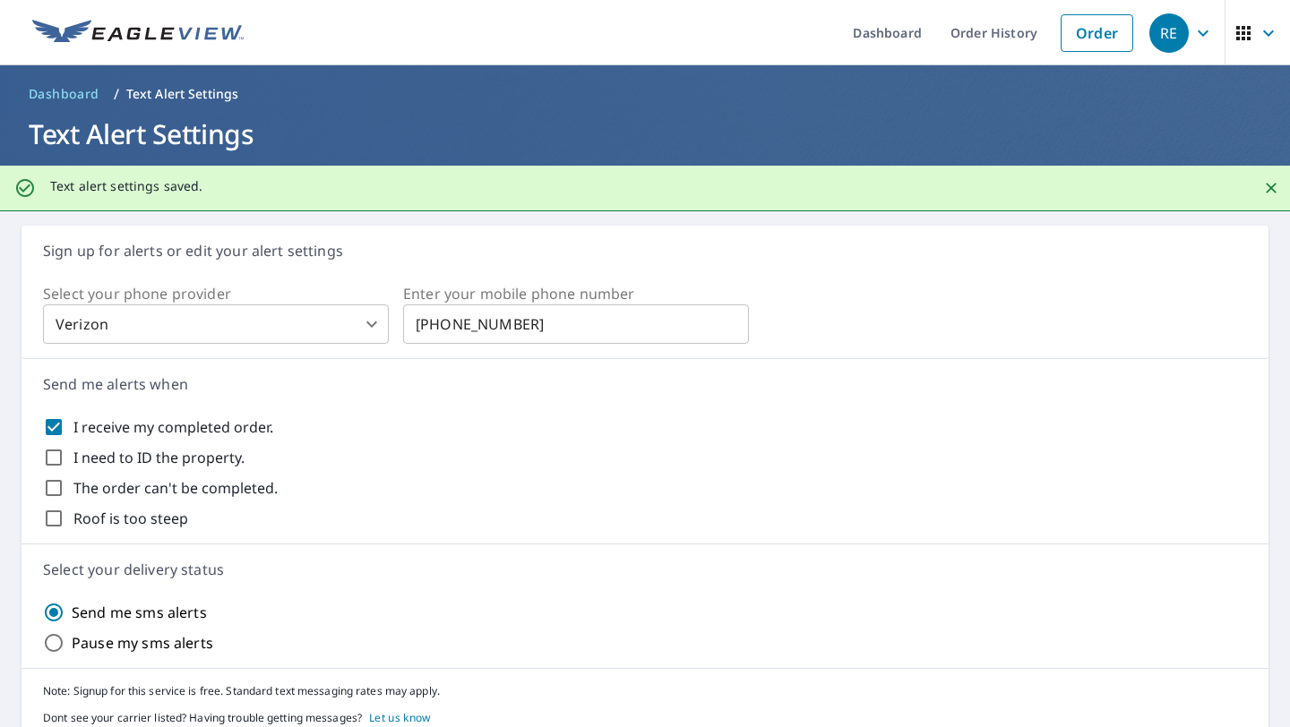
click at [190, 33] on img at bounding box center [137, 33] width 211 height 27
